Goal: Information Seeking & Learning: Learn about a topic

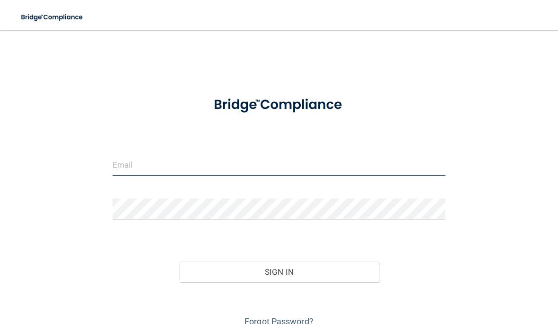
click at [224, 165] on input "email" at bounding box center [279, 164] width 333 height 21
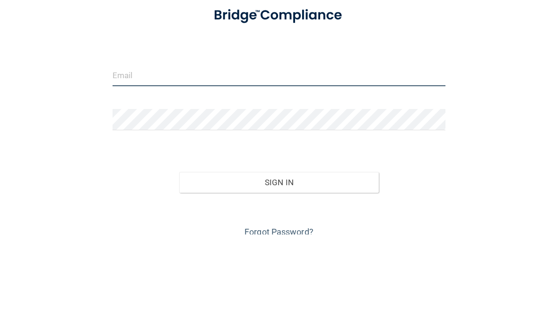
type input "[EMAIL_ADDRESS][DOMAIN_NAME]"
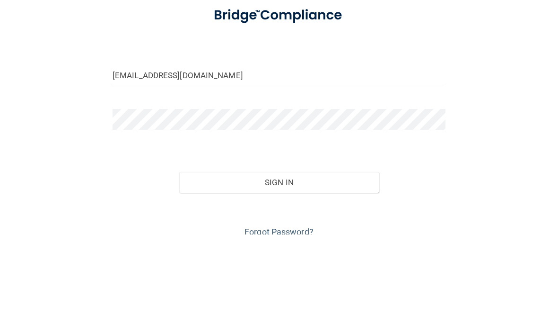
click at [279, 261] on button "Sign In" at bounding box center [279, 271] width 200 height 21
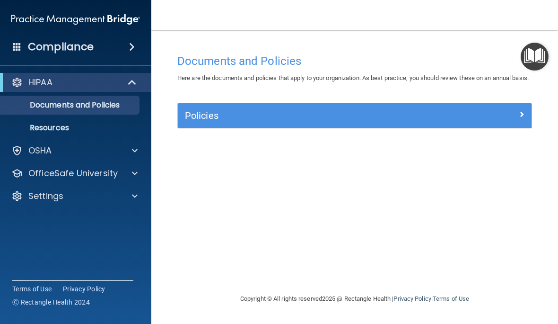
click at [36, 170] on p "OfficeSafe University" at bounding box center [72, 172] width 89 height 11
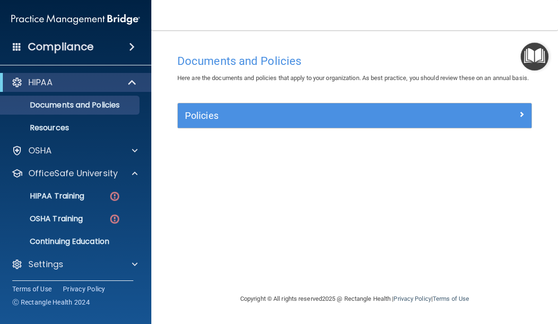
click at [44, 199] on p "HIPAA Training" at bounding box center [45, 195] width 78 height 9
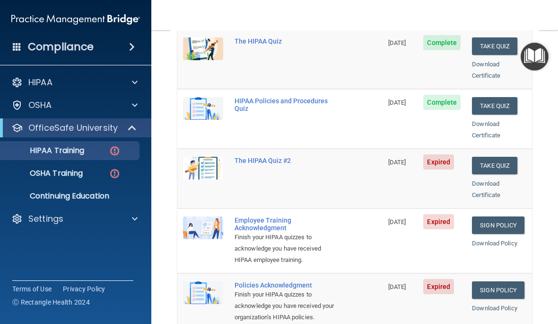
scroll to position [147, 0]
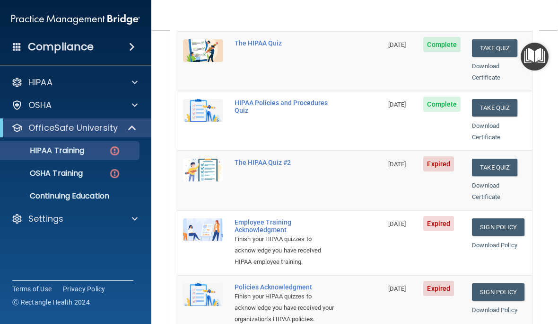
click at [207, 158] on img at bounding box center [203, 169] width 40 height 23
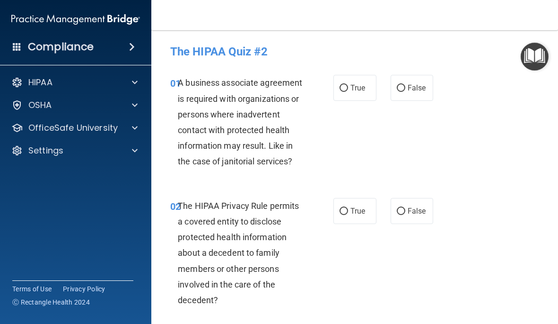
click at [407, 82] on label "False" at bounding box center [412, 88] width 43 height 26
click at [405, 85] on input "False" at bounding box center [401, 88] width 9 height 7
radio input "true"
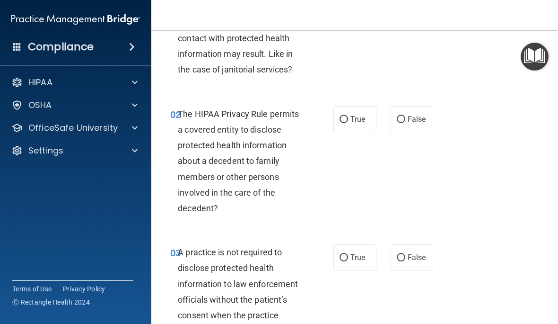
scroll to position [93, 0]
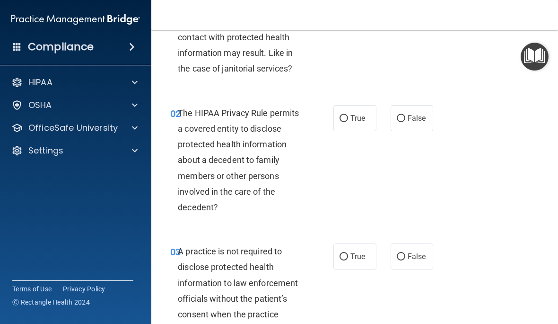
click at [403, 115] on input "False" at bounding box center [401, 118] width 9 height 7
radio input "true"
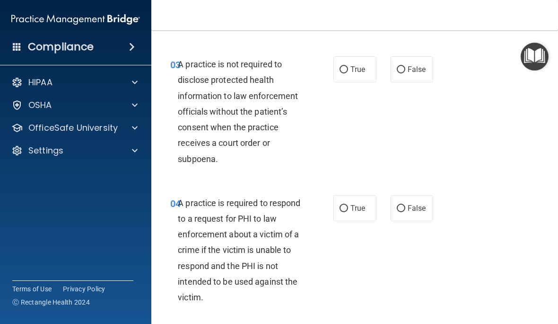
scroll to position [268, 0]
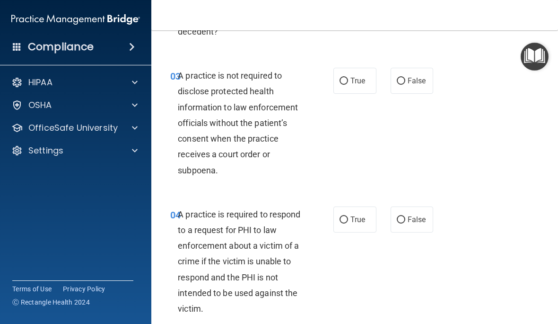
click at [405, 80] on input "False" at bounding box center [401, 81] width 9 height 7
radio input "true"
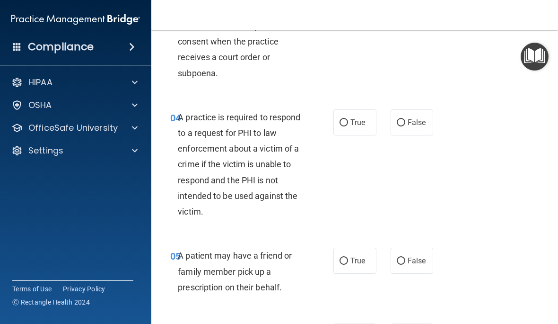
scroll to position [369, 0]
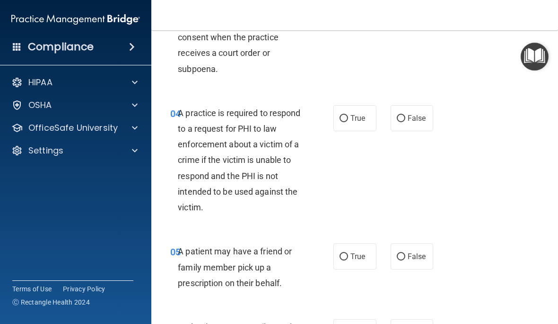
click at [400, 115] on input "False" at bounding box center [401, 118] width 9 height 7
radio input "true"
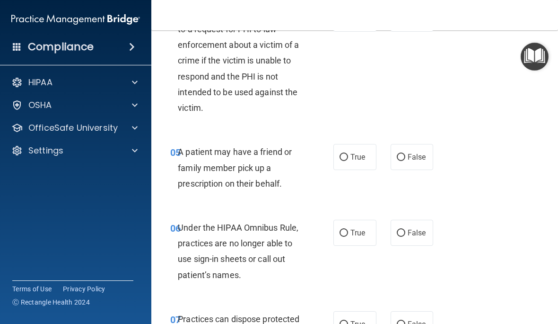
scroll to position [469, 0]
click at [347, 147] on label "True" at bounding box center [354, 156] width 43 height 26
click at [347, 153] on input "True" at bounding box center [344, 156] width 9 height 7
radio input "true"
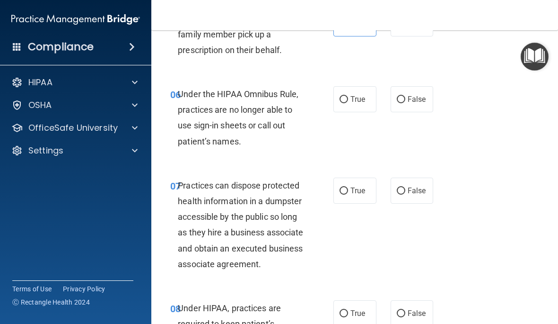
scroll to position [607, 0]
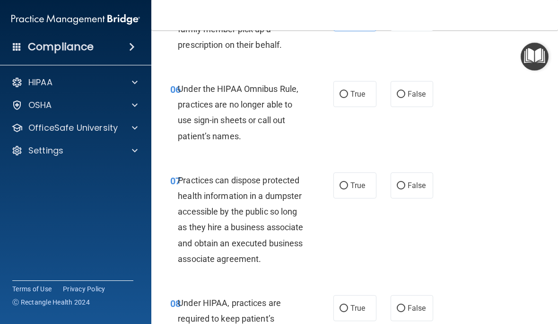
click at [406, 176] on label "False" at bounding box center [412, 185] width 43 height 26
click at [405, 182] on input "False" at bounding box center [401, 185] width 9 height 7
radio input "true"
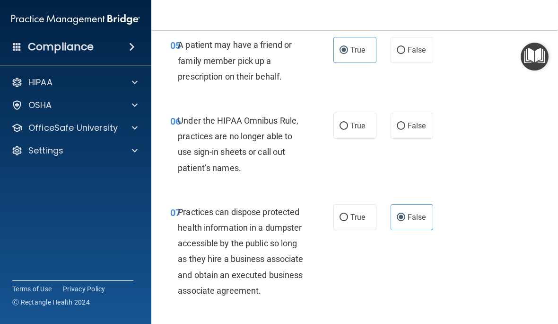
scroll to position [567, 0]
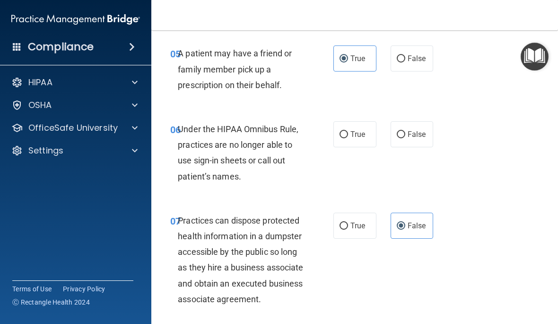
click at [409, 130] on span "False" at bounding box center [417, 134] width 18 height 9
click at [405, 131] on input "False" at bounding box center [401, 134] width 9 height 7
radio input "true"
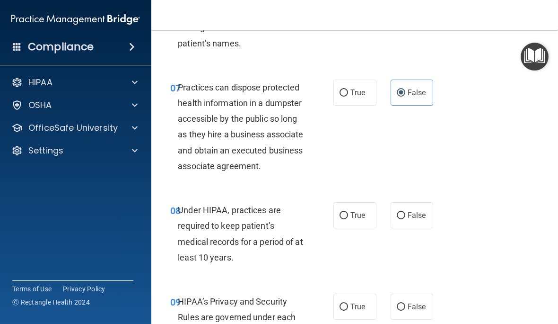
scroll to position [734, 0]
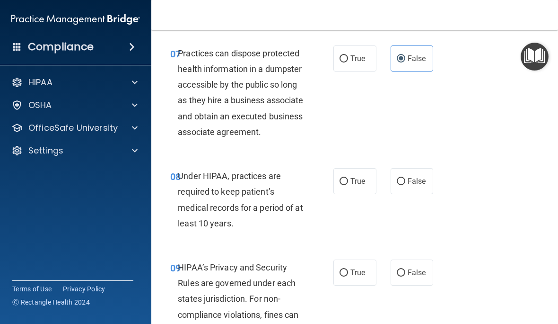
click at [348, 186] on label "True" at bounding box center [354, 181] width 43 height 26
click at [348, 185] on input "True" at bounding box center [344, 181] width 9 height 7
radio input "true"
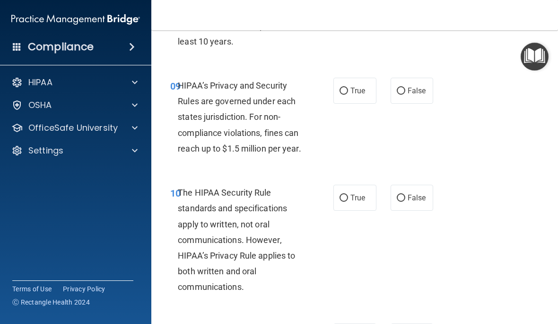
scroll to position [917, 0]
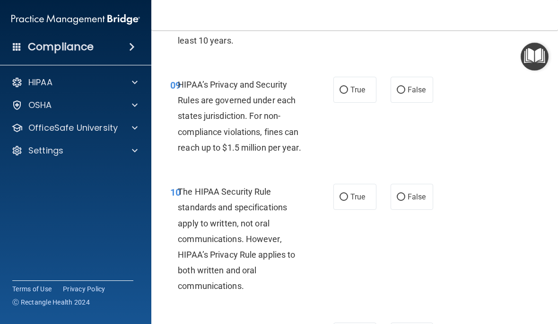
click at [351, 94] on span "True" at bounding box center [358, 89] width 15 height 9
click at [348, 94] on input "True" at bounding box center [344, 90] width 9 height 7
radio input "true"
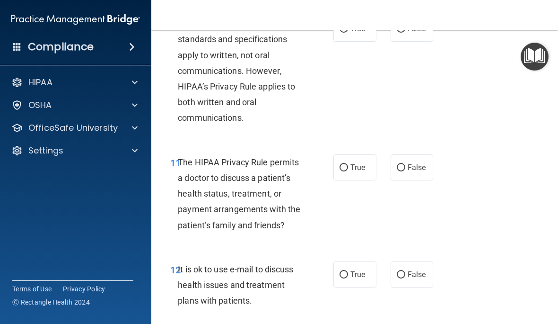
scroll to position [1028, 0]
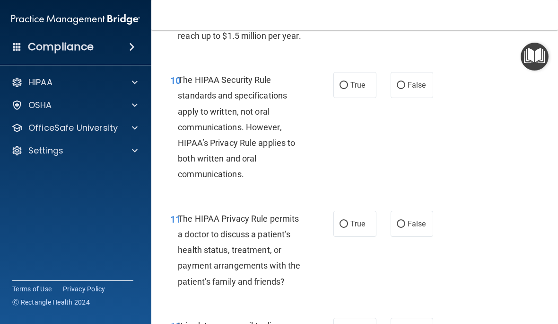
click at [351, 89] on label "True" at bounding box center [354, 85] width 43 height 26
click at [348, 89] on input "True" at bounding box center [344, 85] width 9 height 7
radio input "true"
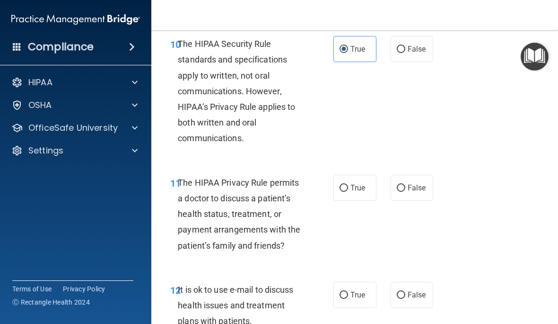
scroll to position [1068, 0]
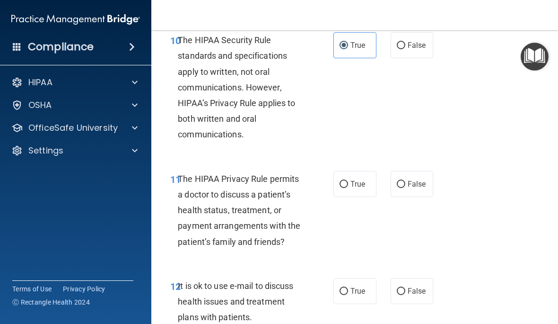
click at [408, 188] on span "False" at bounding box center [417, 183] width 18 height 9
click at [405, 188] on input "False" at bounding box center [401, 184] width 9 height 7
radio input "true"
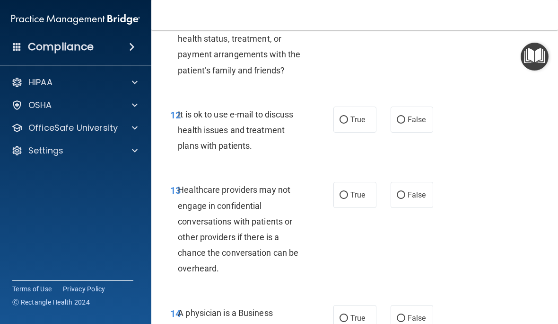
scroll to position [1260, 0]
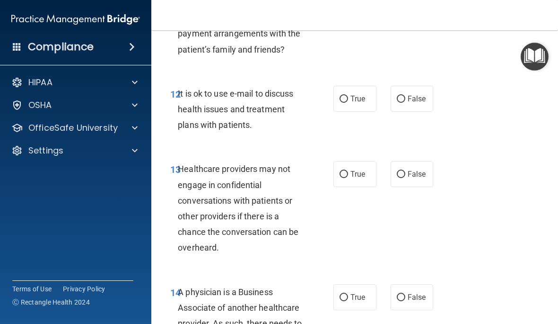
click at [338, 106] on label "True" at bounding box center [354, 99] width 43 height 26
click at [340, 103] on input "True" at bounding box center [344, 99] width 9 height 7
radio input "true"
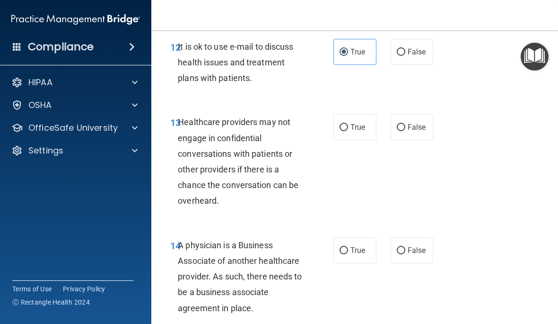
scroll to position [1310, 0]
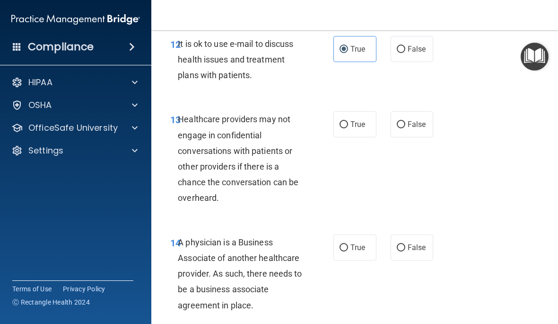
click at [346, 128] on input "True" at bounding box center [344, 124] width 9 height 7
radio input "true"
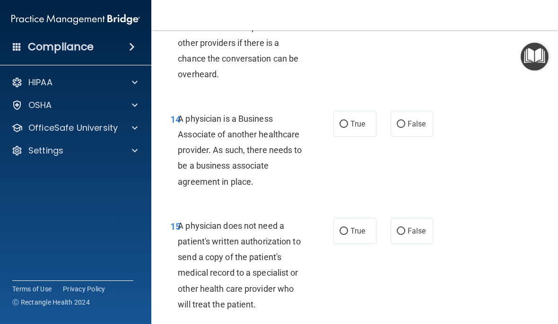
scroll to position [1448, 0]
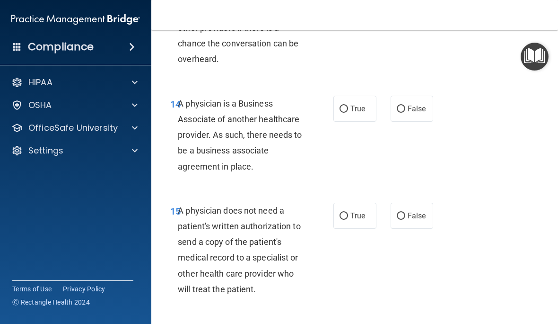
click at [347, 113] on input "True" at bounding box center [344, 108] width 9 height 7
radio input "true"
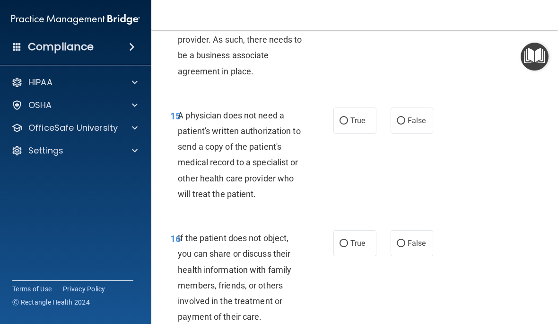
scroll to position [1548, 0]
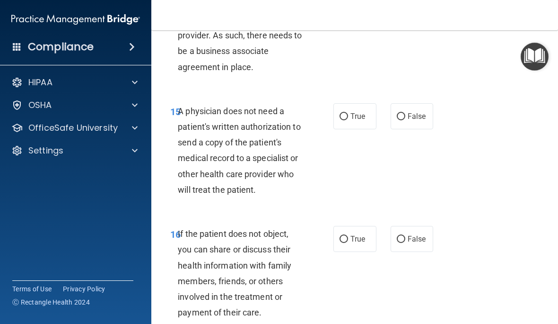
click at [353, 121] on span "True" at bounding box center [358, 116] width 15 height 9
click at [348, 120] on input "True" at bounding box center [344, 116] width 9 height 7
radio input "true"
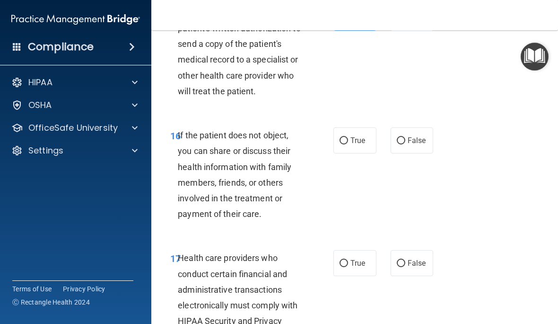
scroll to position [1647, 0]
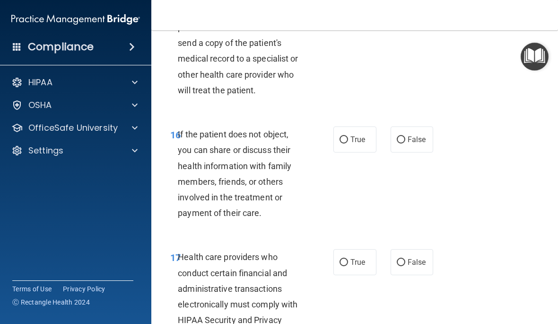
click at [412, 143] on span "False" at bounding box center [417, 139] width 18 height 9
click at [405, 143] on input "False" at bounding box center [401, 139] width 9 height 7
radio input "true"
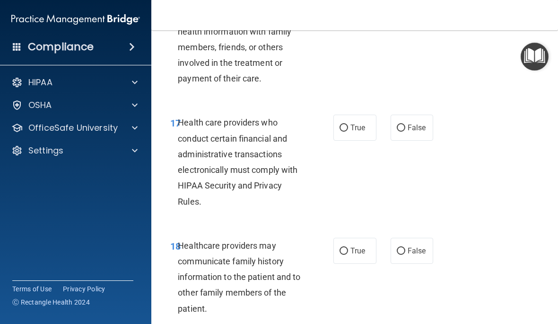
scroll to position [1790, 0]
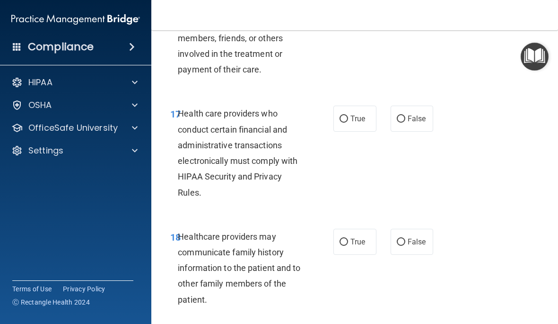
click at [352, 123] on span "True" at bounding box center [358, 118] width 15 height 9
click at [348, 123] on input "True" at bounding box center [344, 118] width 9 height 7
radio input "true"
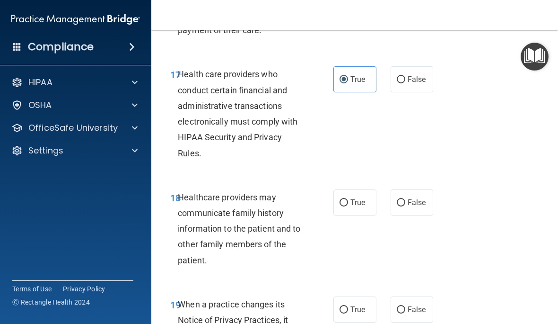
scroll to position [1849, 0]
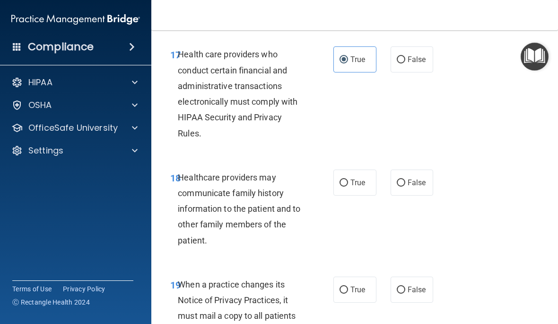
click at [410, 184] on span "False" at bounding box center [417, 182] width 18 height 9
click at [405, 184] on input "False" at bounding box center [401, 182] width 9 height 7
radio input "true"
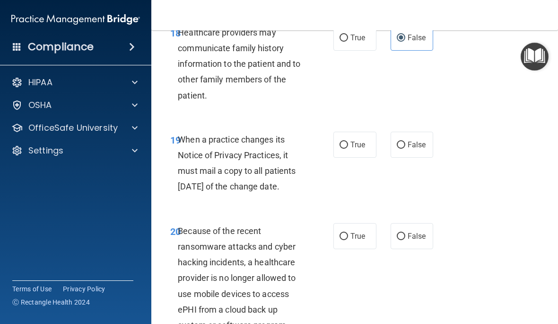
scroll to position [2020, 0]
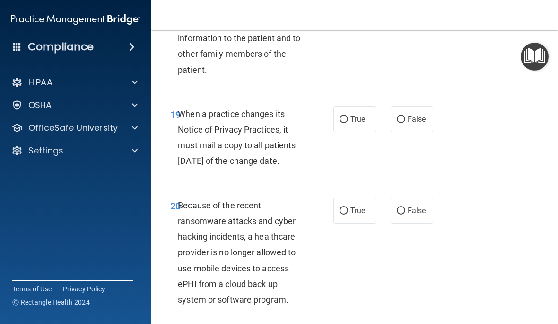
click at [414, 121] on span "False" at bounding box center [417, 118] width 18 height 9
click at [405, 121] on input "False" at bounding box center [401, 119] width 9 height 7
radio input "true"
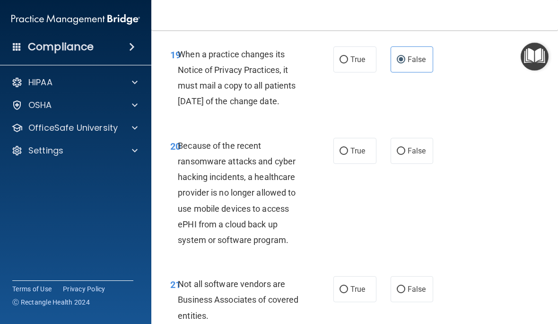
scroll to position [2084, 0]
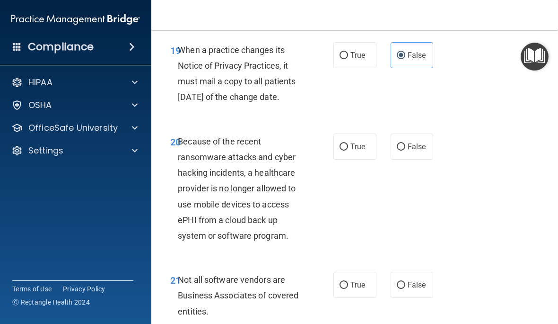
click at [403, 150] on input "False" at bounding box center [401, 146] width 9 height 7
radio input "true"
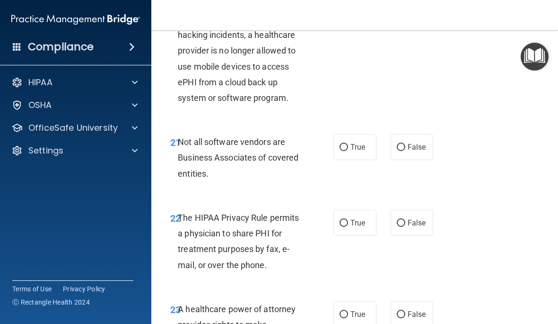
scroll to position [2243, 0]
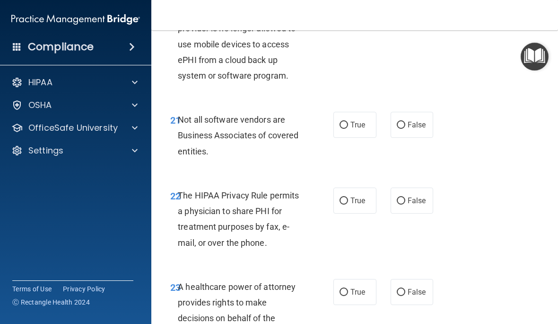
click at [414, 129] on span "False" at bounding box center [417, 124] width 18 height 9
click at [405, 129] on input "False" at bounding box center [401, 125] width 9 height 7
radio input "true"
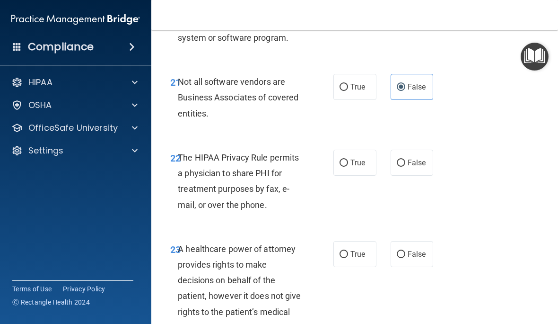
scroll to position [2315, 0]
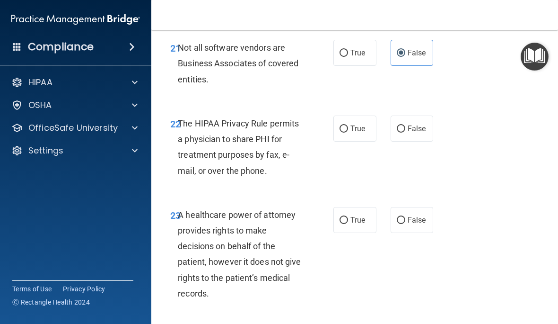
click at [356, 133] on span "True" at bounding box center [358, 128] width 15 height 9
click at [348, 132] on input "True" at bounding box center [344, 128] width 9 height 7
radio input "true"
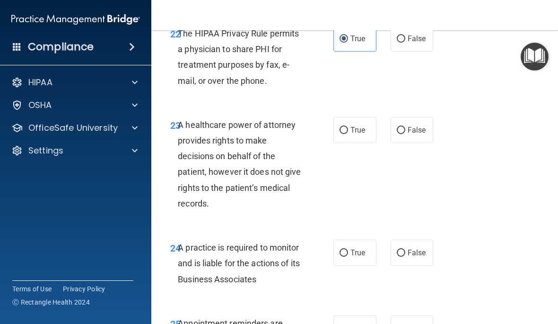
scroll to position [2426, 0]
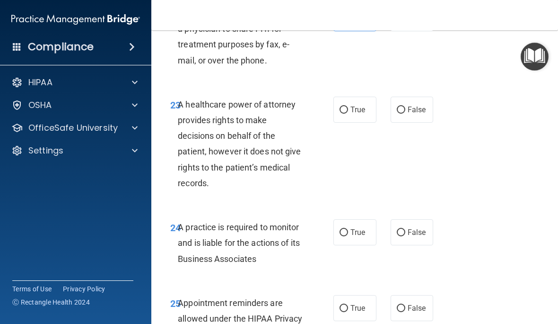
click at [359, 114] on span "True" at bounding box center [358, 109] width 15 height 9
click at [348, 114] on input "True" at bounding box center [344, 109] width 9 height 7
radio input "true"
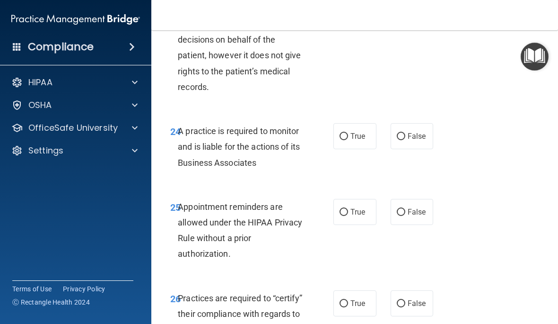
scroll to position [2524, 0]
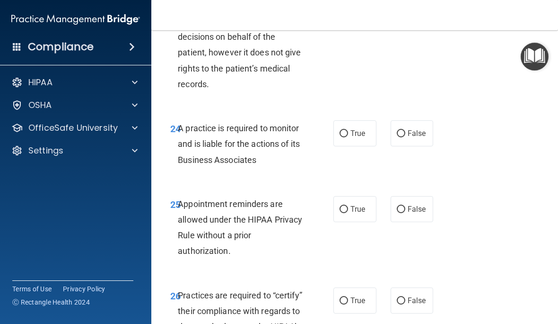
click at [411, 138] on span "False" at bounding box center [417, 133] width 18 height 9
click at [405, 137] on input "False" at bounding box center [401, 133] width 9 height 7
radio input "true"
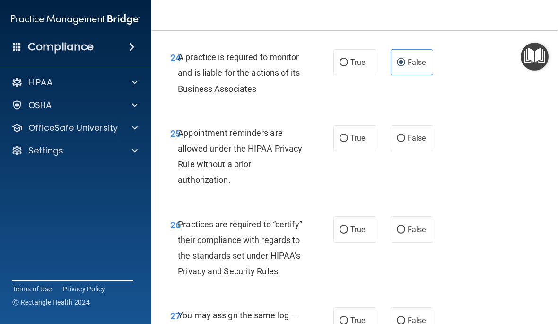
scroll to position [2596, 0]
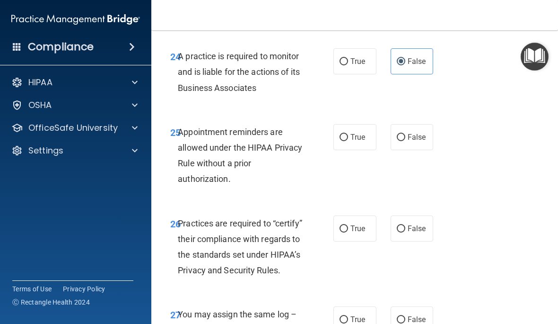
click at [346, 141] on input "True" at bounding box center [344, 137] width 9 height 7
radio input "true"
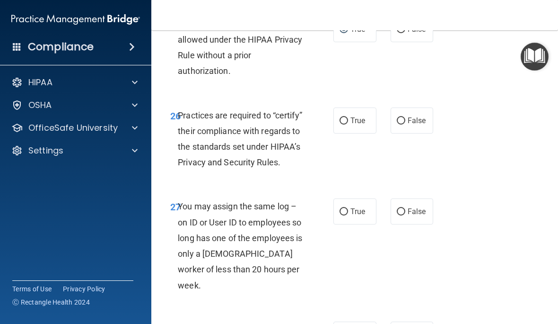
scroll to position [2708, 0]
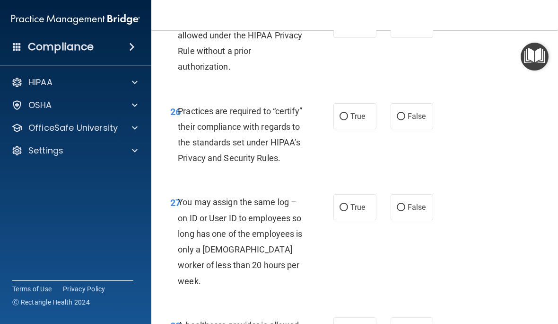
click at [410, 128] on label "False" at bounding box center [412, 116] width 43 height 26
click at [405, 120] on input "False" at bounding box center [401, 116] width 9 height 7
radio input "true"
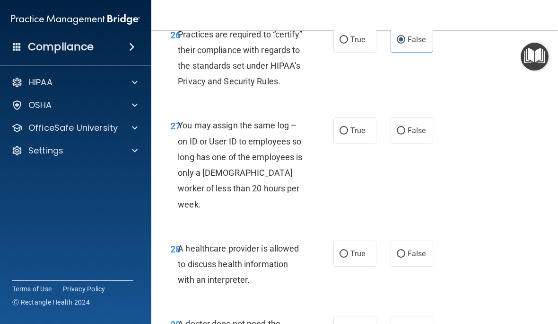
scroll to position [2789, 0]
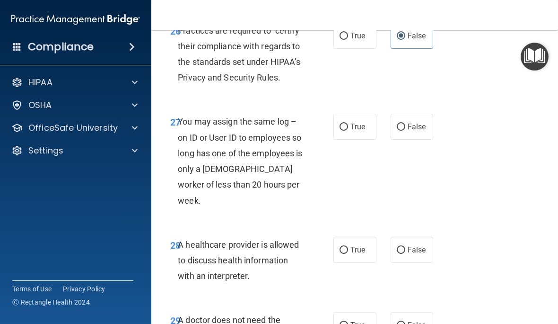
click at [401, 131] on input "False" at bounding box center [401, 126] width 9 height 7
radio input "true"
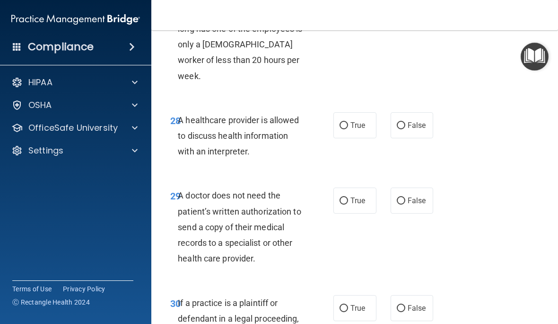
scroll to position [2902, 0]
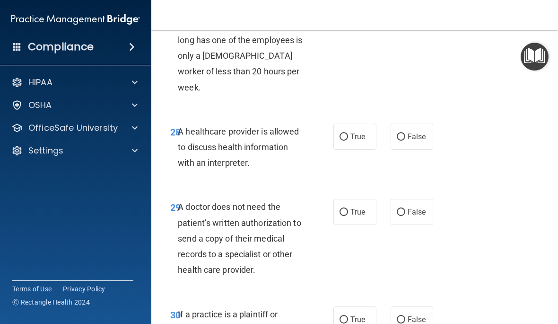
click at [345, 136] on input "True" at bounding box center [344, 136] width 9 height 7
radio input "true"
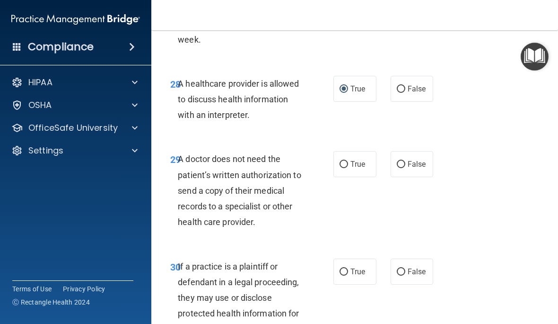
scroll to position [2951, 0]
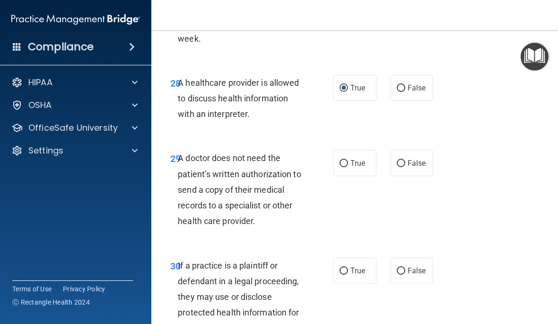
click at [351, 164] on span "True" at bounding box center [358, 162] width 15 height 9
click at [348, 164] on input "True" at bounding box center [344, 163] width 9 height 7
radio input "true"
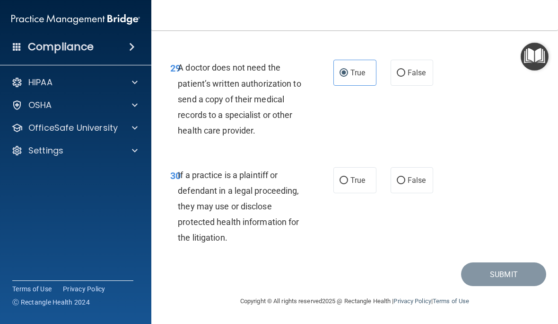
scroll to position [3041, 0]
click at [350, 175] on label "True" at bounding box center [354, 180] width 43 height 26
click at [348, 177] on input "True" at bounding box center [344, 180] width 9 height 7
radio input "true"
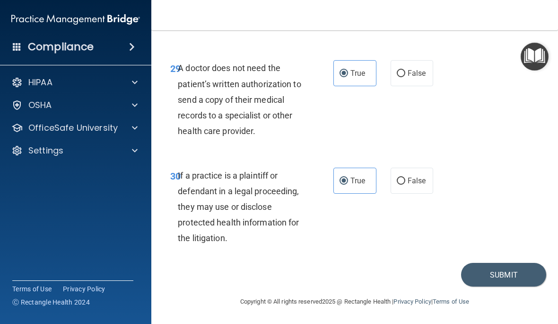
click at [520, 268] on button "Submit" at bounding box center [503, 275] width 85 height 24
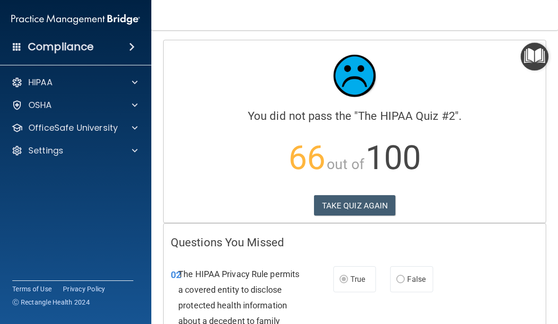
click at [372, 203] on button "TAKE QUIZ AGAIN" at bounding box center [355, 205] width 82 height 21
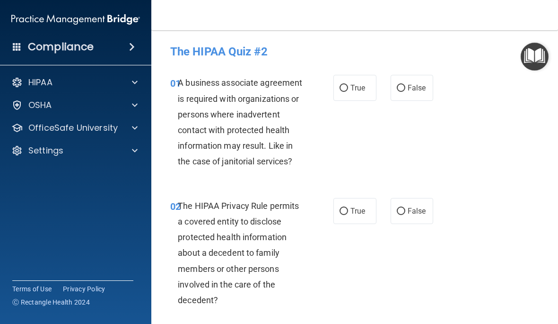
click at [403, 85] on input "False" at bounding box center [401, 88] width 9 height 7
radio input "true"
click at [348, 208] on input "True" at bounding box center [344, 211] width 9 height 7
radio input "true"
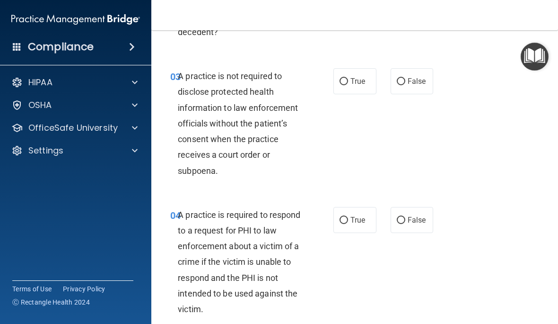
scroll to position [269, 0]
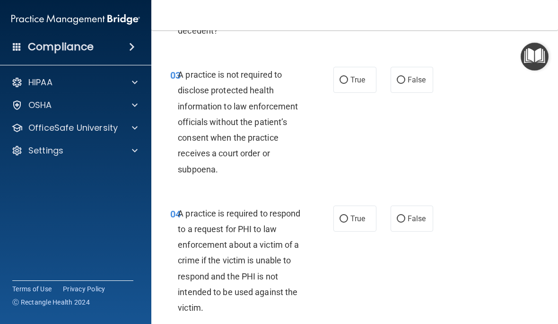
click at [350, 72] on label "True" at bounding box center [354, 80] width 43 height 26
click at [348, 77] on input "True" at bounding box center [344, 80] width 9 height 7
radio input "true"
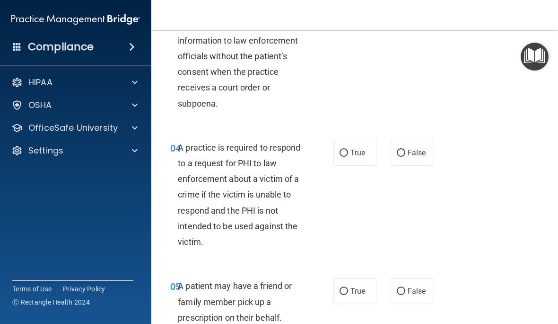
scroll to position [338, 0]
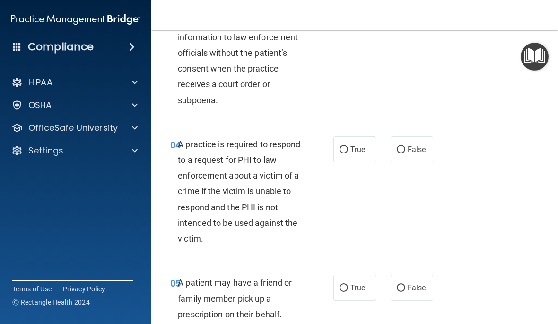
click at [347, 146] on input "True" at bounding box center [344, 149] width 9 height 7
radio input "true"
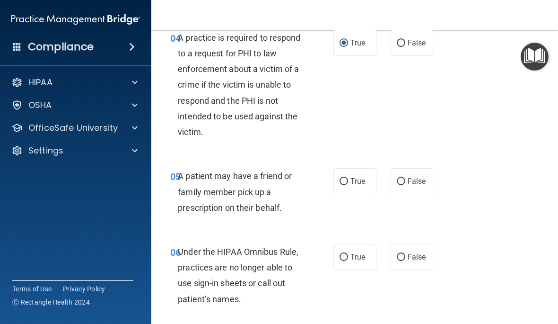
scroll to position [445, 0]
click at [351, 176] on span "True" at bounding box center [358, 180] width 15 height 9
click at [348, 177] on input "True" at bounding box center [344, 180] width 9 height 7
radio input "true"
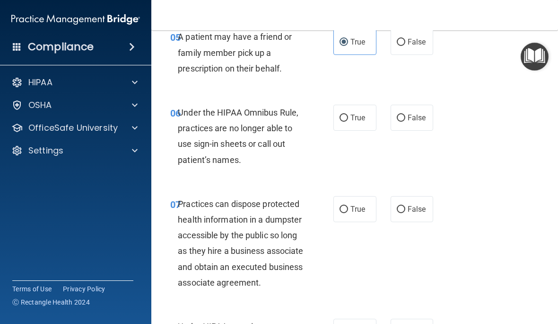
scroll to position [585, 0]
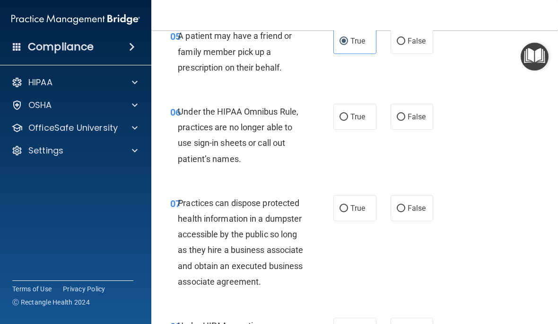
click at [419, 114] on span "False" at bounding box center [417, 116] width 18 height 9
click at [405, 114] on input "False" at bounding box center [401, 117] width 9 height 7
radio input "true"
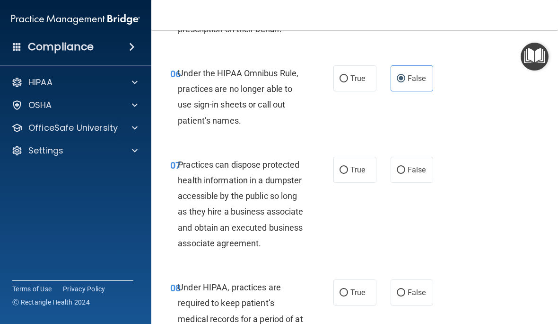
scroll to position [684, 0]
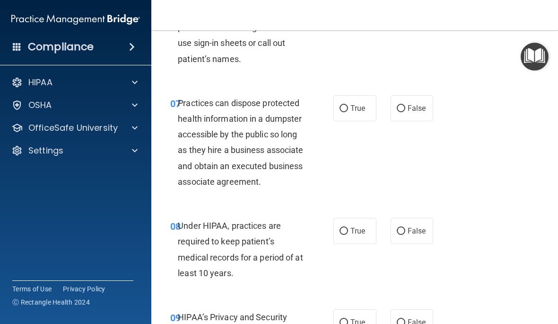
click at [412, 104] on span "False" at bounding box center [417, 108] width 18 height 9
click at [405, 105] on input "False" at bounding box center [401, 108] width 9 height 7
radio input "true"
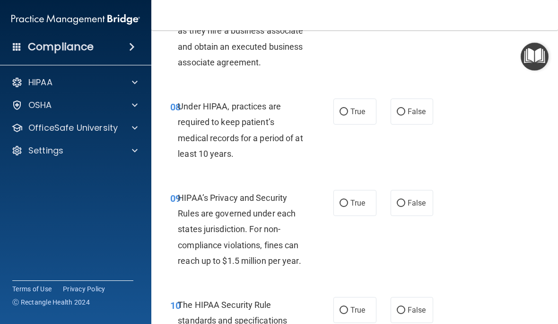
scroll to position [805, 0]
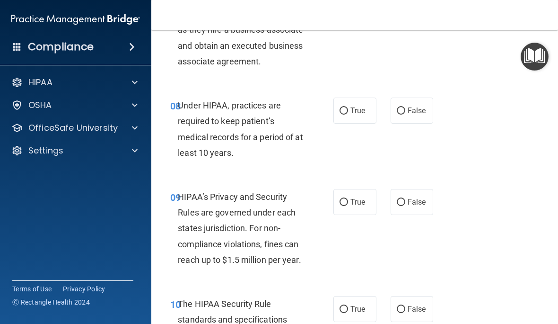
click at [411, 115] on span "False" at bounding box center [417, 110] width 18 height 9
click at [405, 114] on input "False" at bounding box center [401, 110] width 9 height 7
radio input "true"
click at [412, 206] on span "False" at bounding box center [417, 201] width 18 height 9
click at [405, 206] on input "False" at bounding box center [401, 202] width 9 height 7
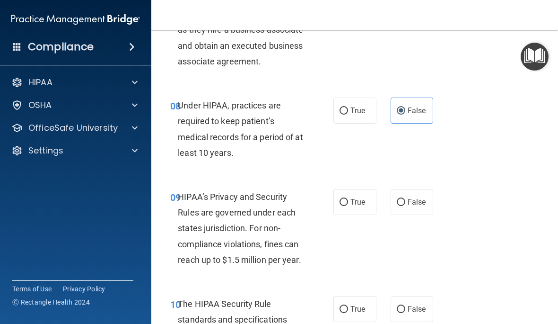
radio input "true"
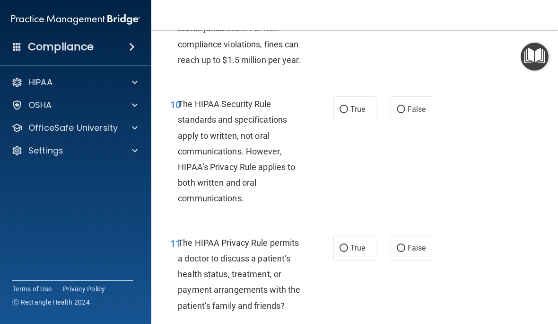
scroll to position [1009, 0]
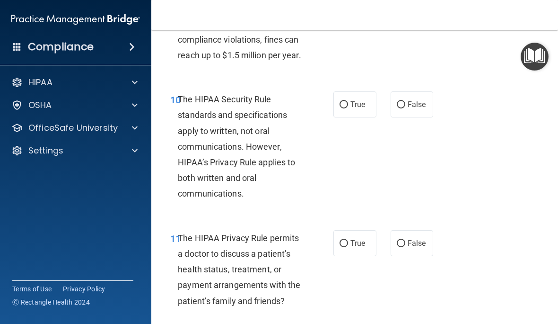
click at [361, 109] on span "True" at bounding box center [358, 104] width 15 height 9
click at [348, 108] on input "True" at bounding box center [344, 104] width 9 height 7
radio input "true"
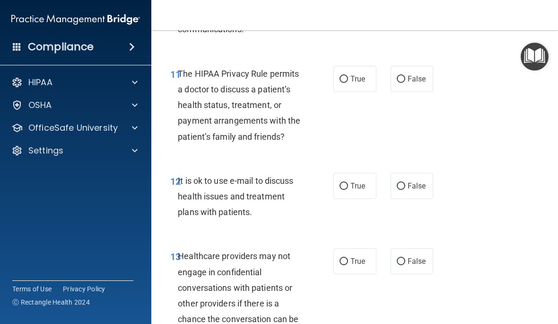
scroll to position [1191, 0]
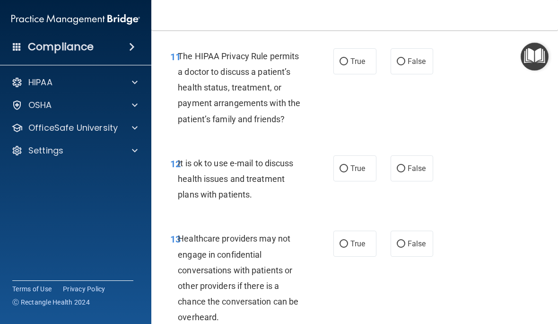
click at [351, 173] on span "True" at bounding box center [358, 168] width 15 height 9
click at [348, 172] on input "True" at bounding box center [344, 168] width 9 height 7
radio input "true"
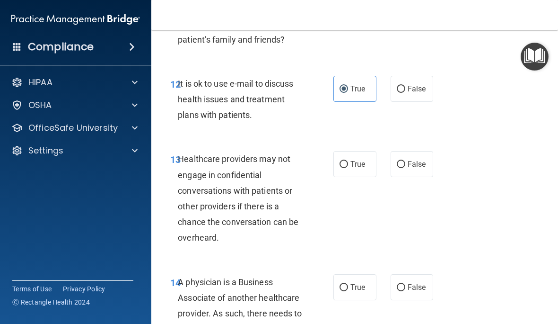
scroll to position [1274, 0]
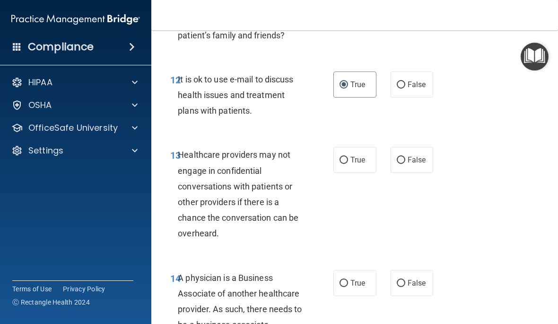
click at [419, 164] on span "False" at bounding box center [417, 159] width 18 height 9
click at [405, 164] on input "False" at bounding box center [401, 160] width 9 height 7
radio input "true"
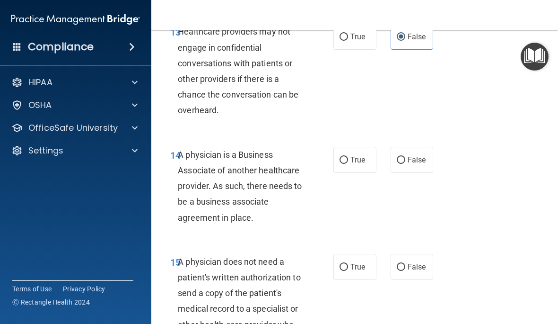
scroll to position [1397, 0]
click at [405, 164] on input "False" at bounding box center [401, 160] width 9 height 7
radio input "true"
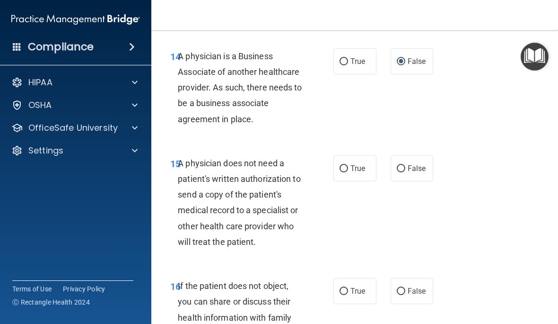
scroll to position [1496, 0]
click at [356, 170] on label "True" at bounding box center [354, 168] width 43 height 26
click at [348, 170] on input "True" at bounding box center [344, 168] width 9 height 7
radio input "true"
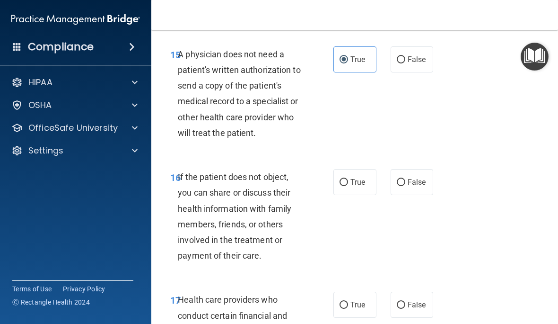
scroll to position [1618, 0]
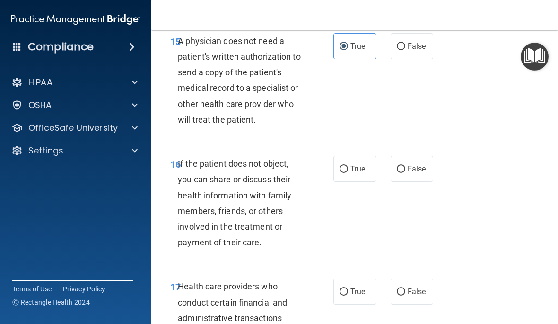
click at [347, 172] on label "True" at bounding box center [354, 169] width 43 height 26
click at [347, 172] on input "True" at bounding box center [344, 169] width 9 height 7
radio input "true"
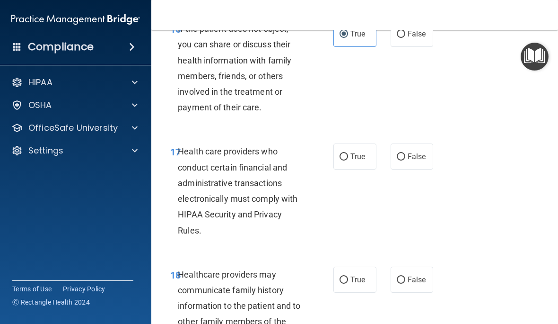
scroll to position [1759, 0]
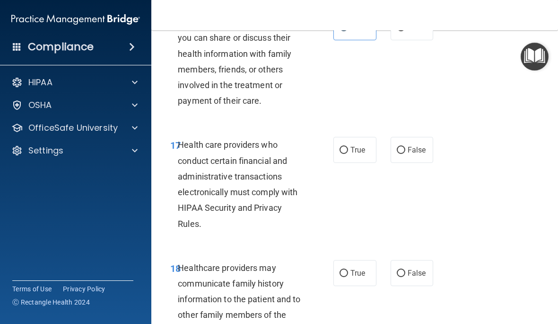
click at [358, 154] on span "True" at bounding box center [358, 149] width 15 height 9
click at [348, 154] on input "True" at bounding box center [344, 150] width 9 height 7
radio input "true"
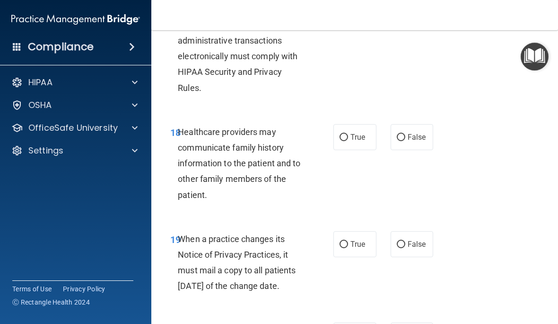
scroll to position [1894, 0]
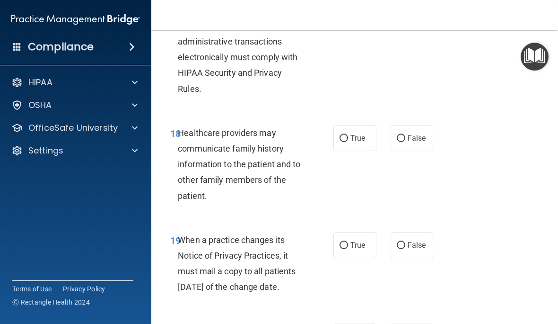
click at [419, 141] on span "False" at bounding box center [417, 137] width 18 height 9
click at [405, 141] on input "False" at bounding box center [401, 138] width 9 height 7
radio input "true"
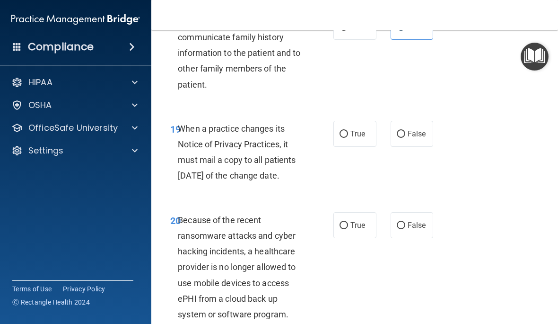
scroll to position [2008, 0]
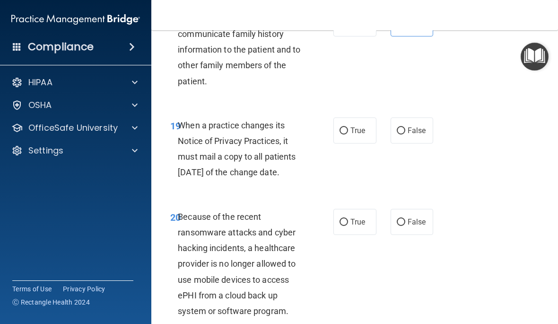
click at [406, 128] on label "False" at bounding box center [412, 130] width 43 height 26
click at [405, 128] on input "False" at bounding box center [401, 130] width 9 height 7
radio input "true"
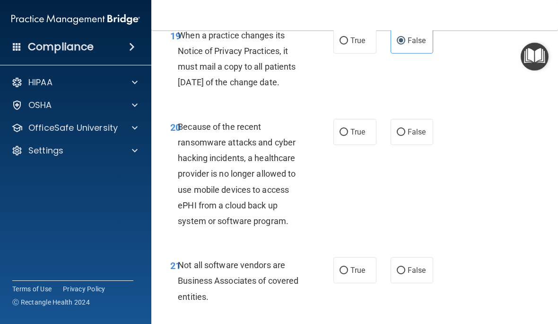
scroll to position [2099, 0]
click at [414, 144] on label "False" at bounding box center [412, 131] width 43 height 26
click at [405, 135] on input "False" at bounding box center [401, 131] width 9 height 7
radio input "true"
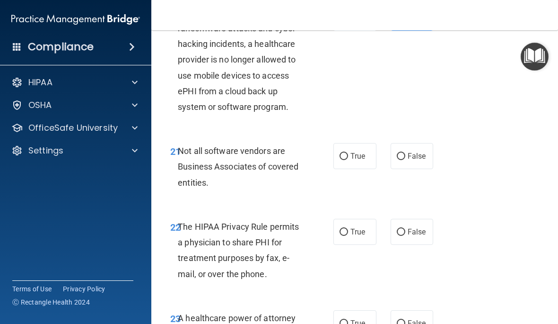
scroll to position [2210, 0]
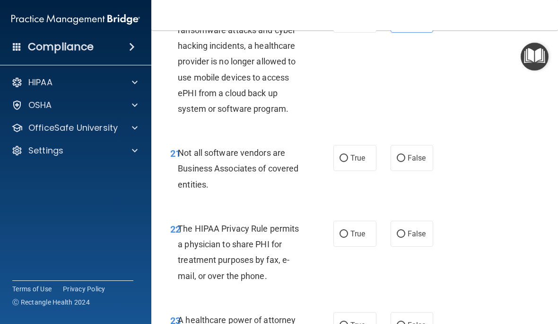
click at [347, 162] on input "True" at bounding box center [344, 158] width 9 height 7
radio input "true"
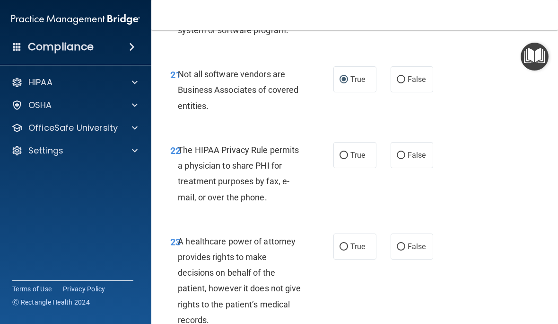
scroll to position [2289, 0]
click at [360, 159] on span "True" at bounding box center [358, 154] width 15 height 9
click at [348, 158] on input "True" at bounding box center [344, 154] width 9 height 7
radio input "true"
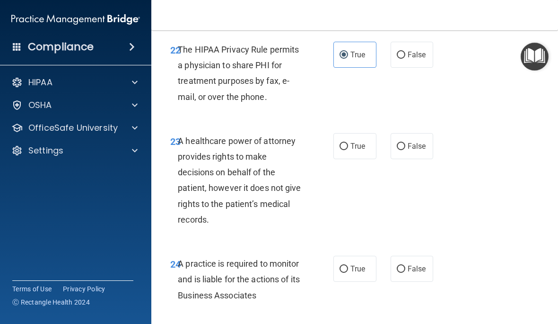
scroll to position [2391, 0]
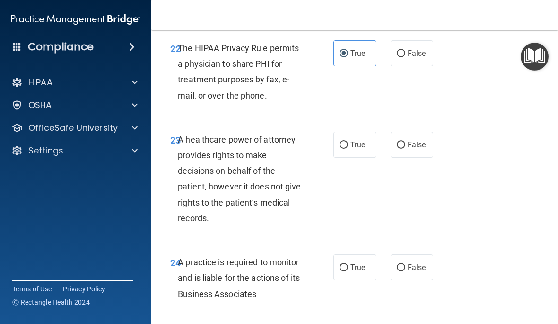
click at [428, 280] on label "False" at bounding box center [412, 267] width 43 height 26
click at [405, 271] on input "False" at bounding box center [401, 267] width 9 height 7
radio input "true"
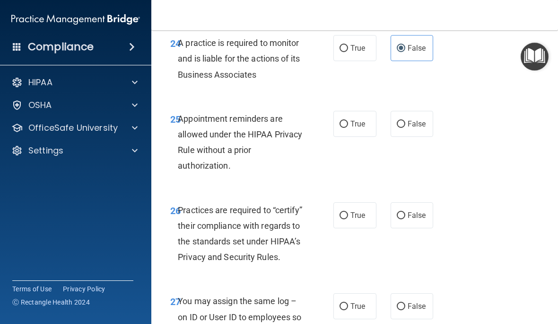
scroll to position [2608, 0]
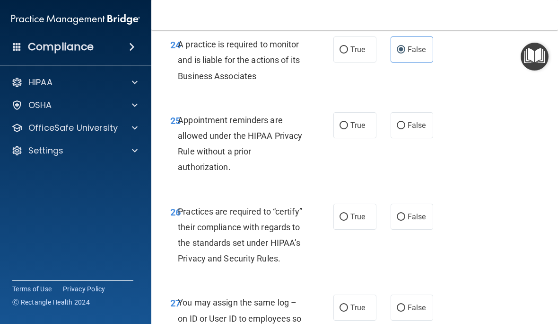
click at [350, 138] on label "True" at bounding box center [354, 125] width 43 height 26
click at [348, 129] on input "True" at bounding box center [344, 125] width 9 height 7
radio input "true"
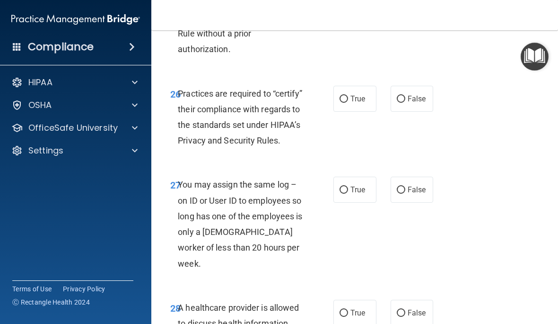
scroll to position [2725, 0]
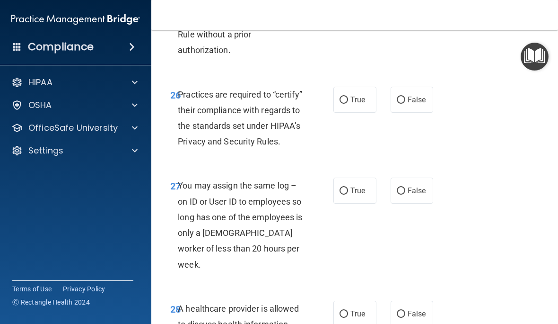
click at [413, 108] on label "False" at bounding box center [412, 100] width 43 height 26
click at [405, 104] on input "False" at bounding box center [401, 99] width 9 height 7
radio input "true"
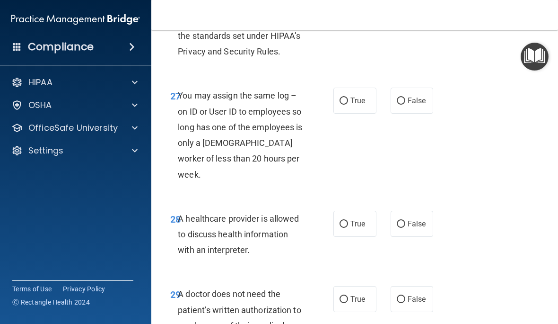
scroll to position [2821, 0]
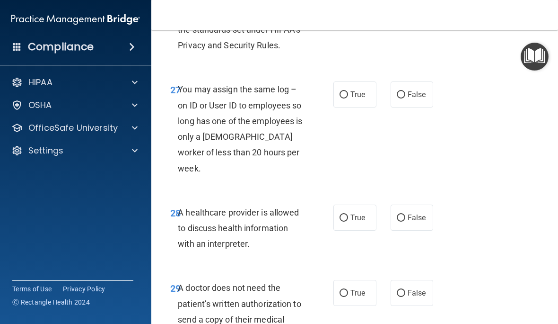
click at [418, 99] on span "False" at bounding box center [417, 94] width 18 height 9
click at [405, 98] on input "False" at bounding box center [401, 94] width 9 height 7
radio input "true"
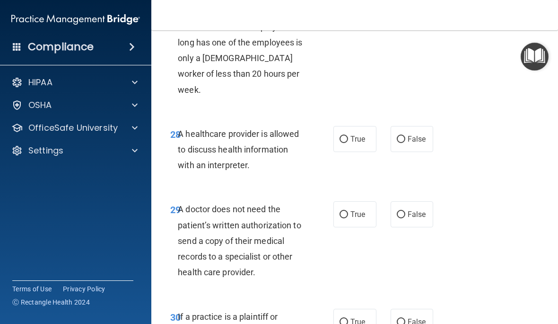
scroll to position [2906, 0]
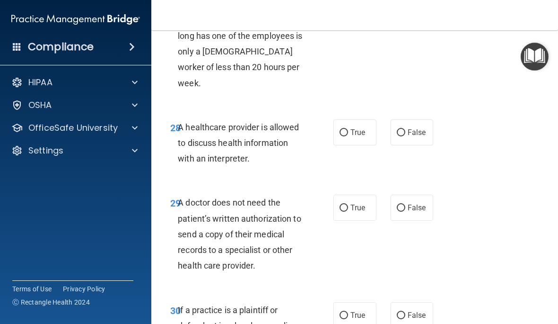
click at [355, 130] on span "True" at bounding box center [358, 132] width 15 height 9
click at [348, 130] on input "True" at bounding box center [344, 132] width 9 height 7
radio input "true"
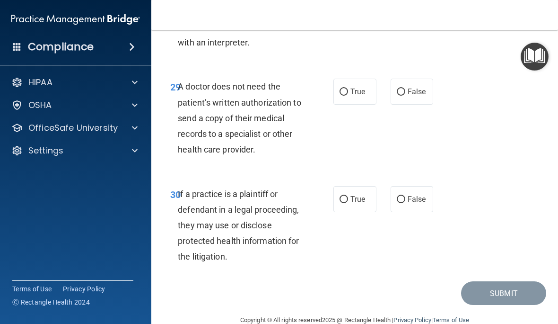
scroll to position [3021, 0]
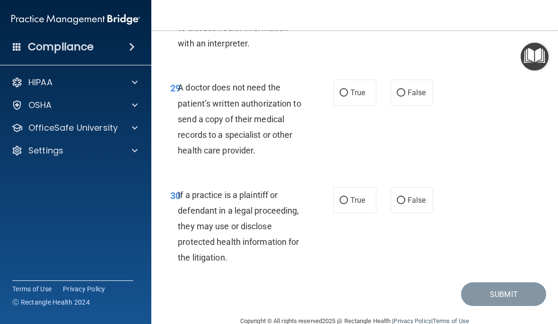
click at [356, 90] on span "True" at bounding box center [358, 92] width 15 height 9
click at [348, 90] on input "True" at bounding box center [344, 92] width 9 height 7
radio input "true"
click at [364, 196] on span "True" at bounding box center [358, 199] width 15 height 9
click at [348, 197] on input "True" at bounding box center [344, 200] width 9 height 7
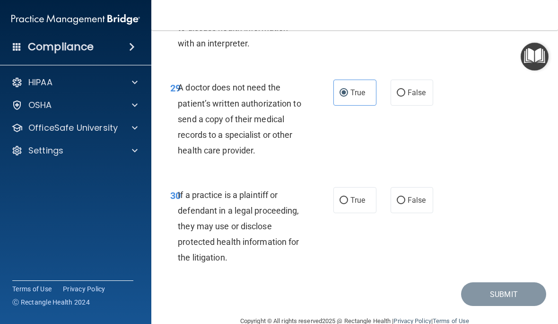
radio input "true"
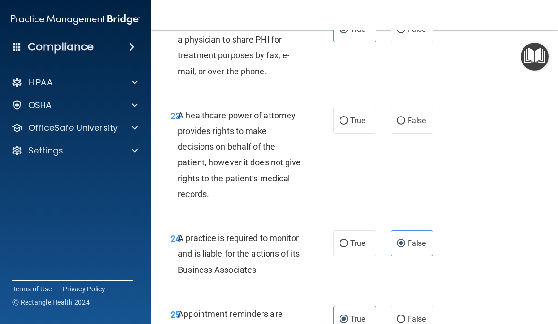
scroll to position [2414, 0]
click at [351, 133] on label "True" at bounding box center [354, 121] width 43 height 26
click at [348, 125] on input "True" at bounding box center [344, 121] width 9 height 7
radio input "true"
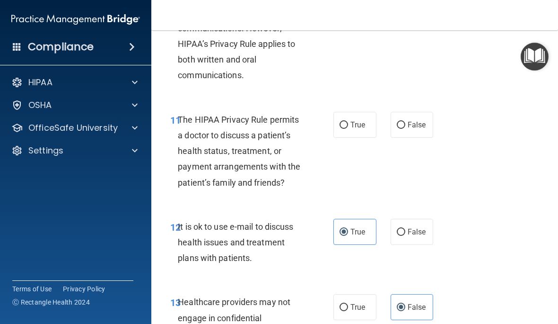
scroll to position [1126, 0]
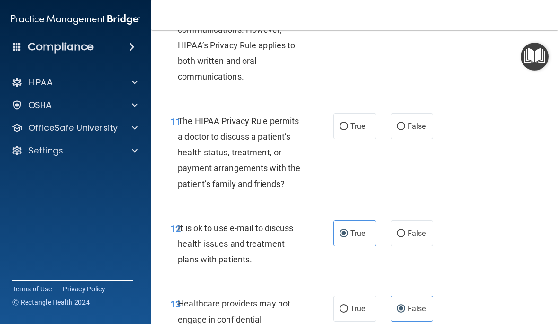
click at [412, 131] on span "False" at bounding box center [417, 126] width 18 height 9
click at [405, 130] on input "False" at bounding box center [401, 126] width 9 height 7
radio input "true"
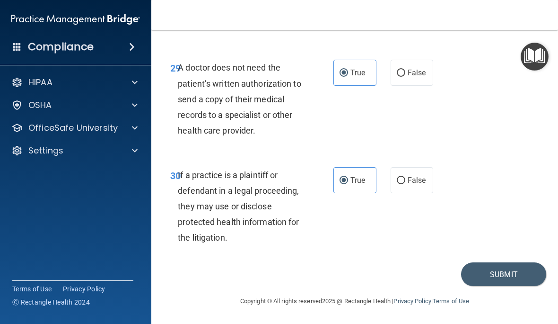
scroll to position [3041, 0]
click at [512, 270] on button "Submit" at bounding box center [503, 275] width 85 height 24
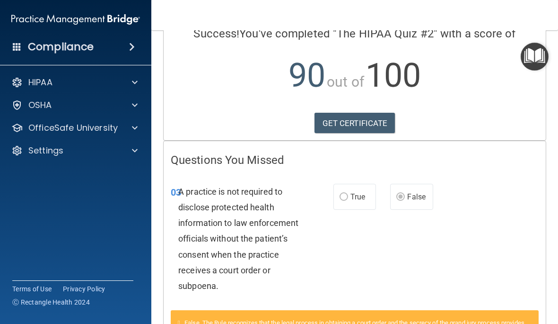
scroll to position [81, 0]
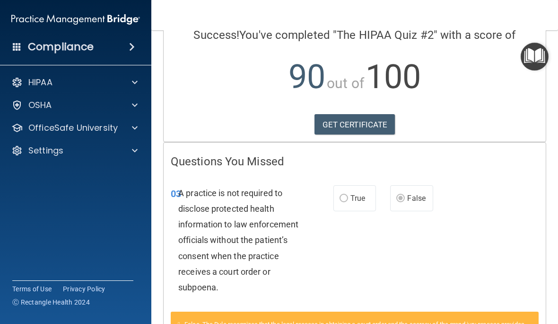
click at [374, 121] on link "GET CERTIFICATE" at bounding box center [355, 124] width 81 height 21
click at [140, 79] on div at bounding box center [134, 82] width 24 height 11
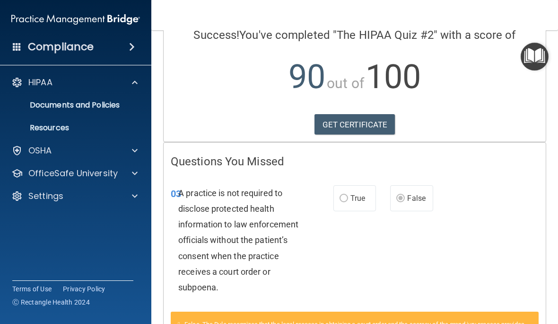
click at [102, 83] on div "HIPAA" at bounding box center [62, 82] width 117 height 11
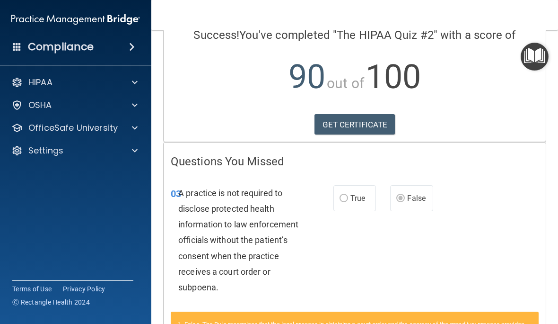
click at [105, 127] on p "OfficeSafe University" at bounding box center [72, 127] width 89 height 11
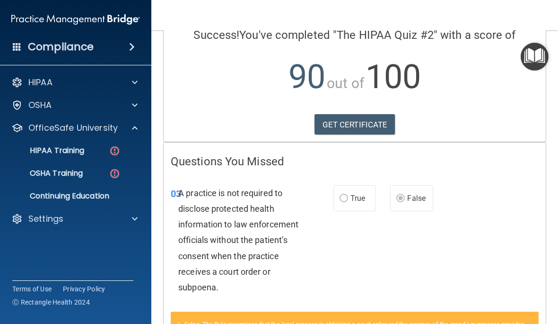
click at [106, 194] on p "Continuing Education" at bounding box center [70, 195] width 129 height 9
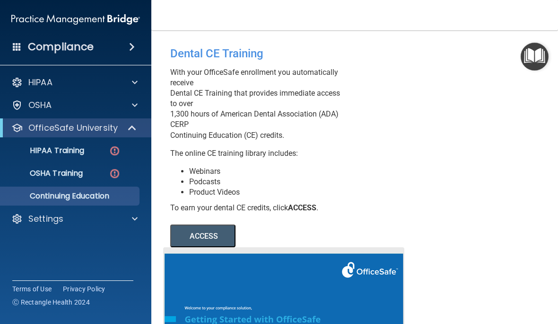
click at [137, 86] on span at bounding box center [135, 82] width 6 height 11
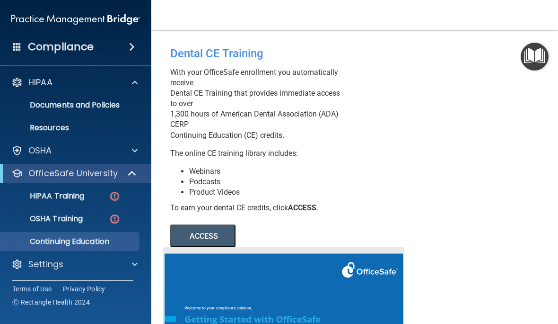
click at [120, 105] on p "Documents and Policies" at bounding box center [70, 104] width 129 height 9
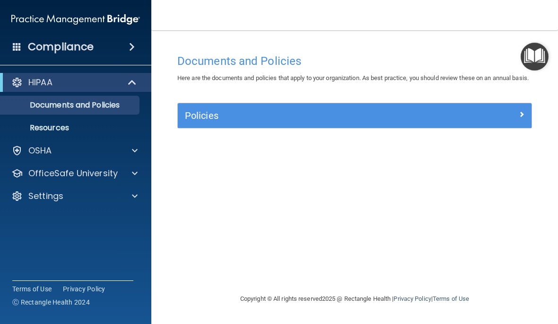
click at [138, 172] on div at bounding box center [134, 172] width 24 height 11
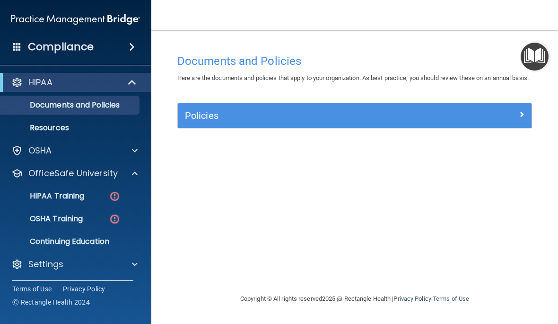
click at [84, 197] on p "HIPAA Training" at bounding box center [45, 195] width 78 height 9
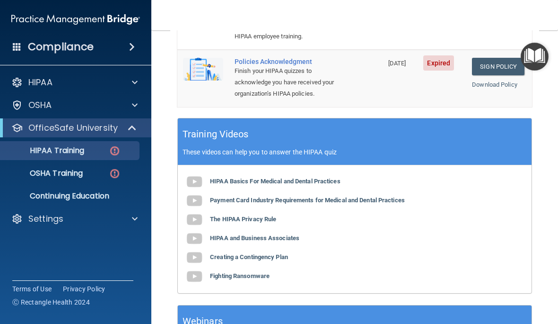
scroll to position [376, 0]
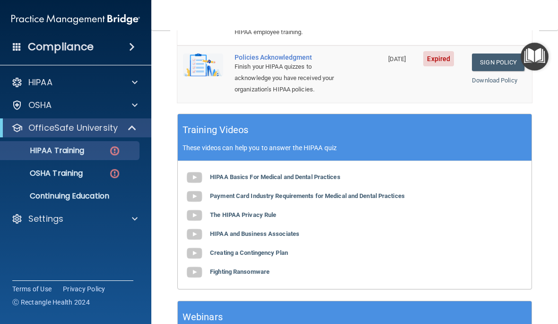
click at [114, 174] on img at bounding box center [115, 173] width 12 height 12
